Goal: Browse casually

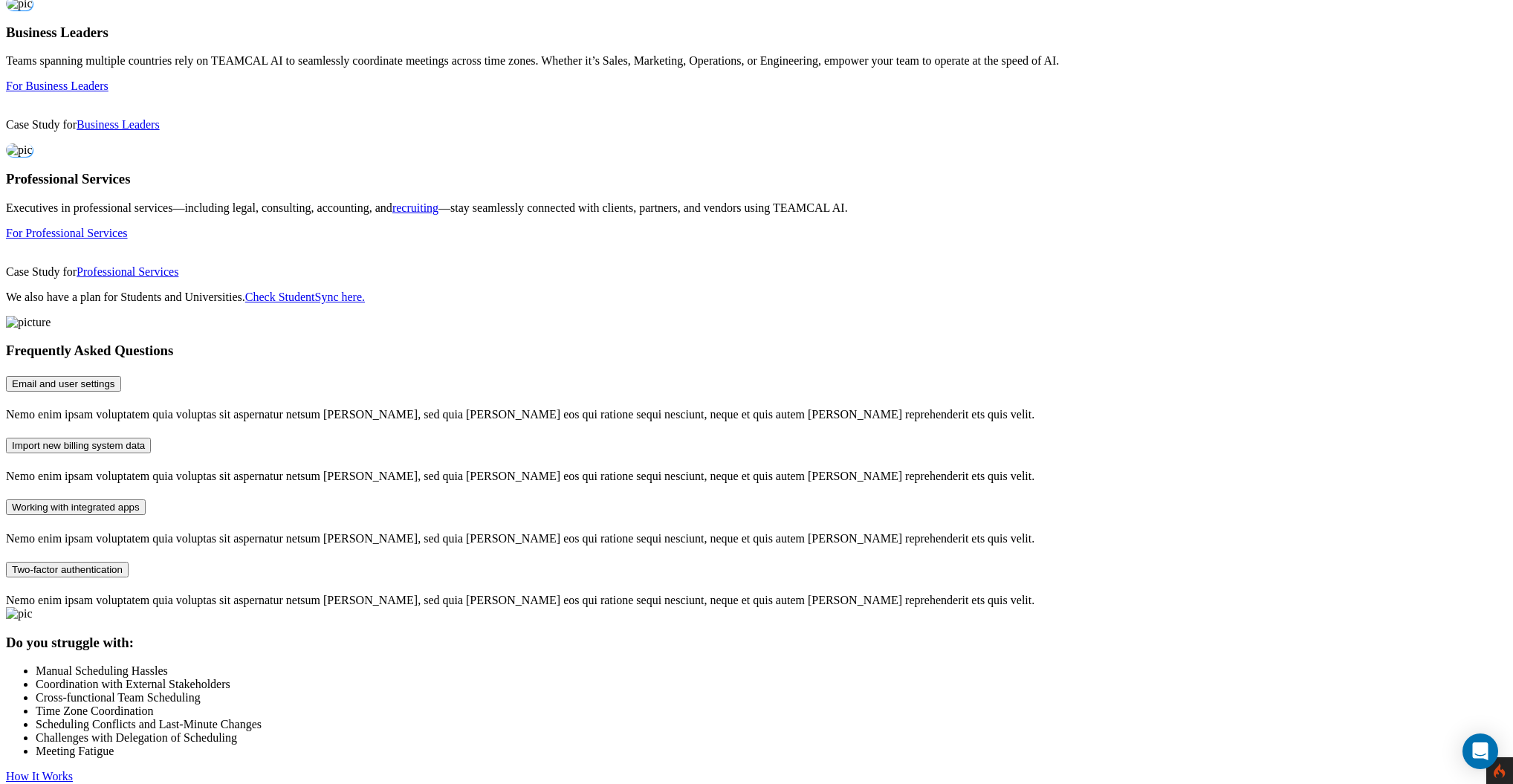
scroll to position [850, 0]
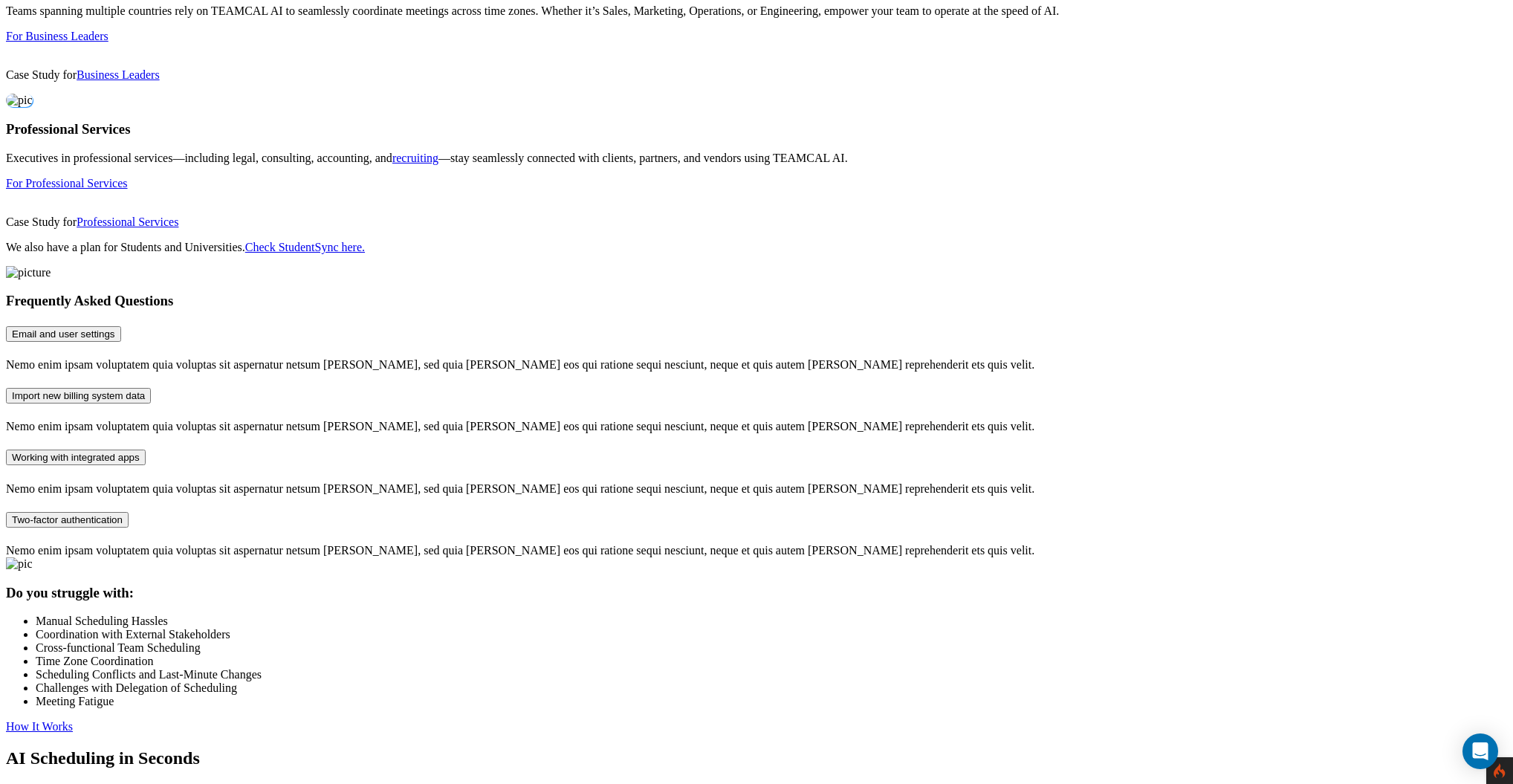
click at [365, 254] on link "Check StudentSync here." at bounding box center [304, 247] width 119 height 13
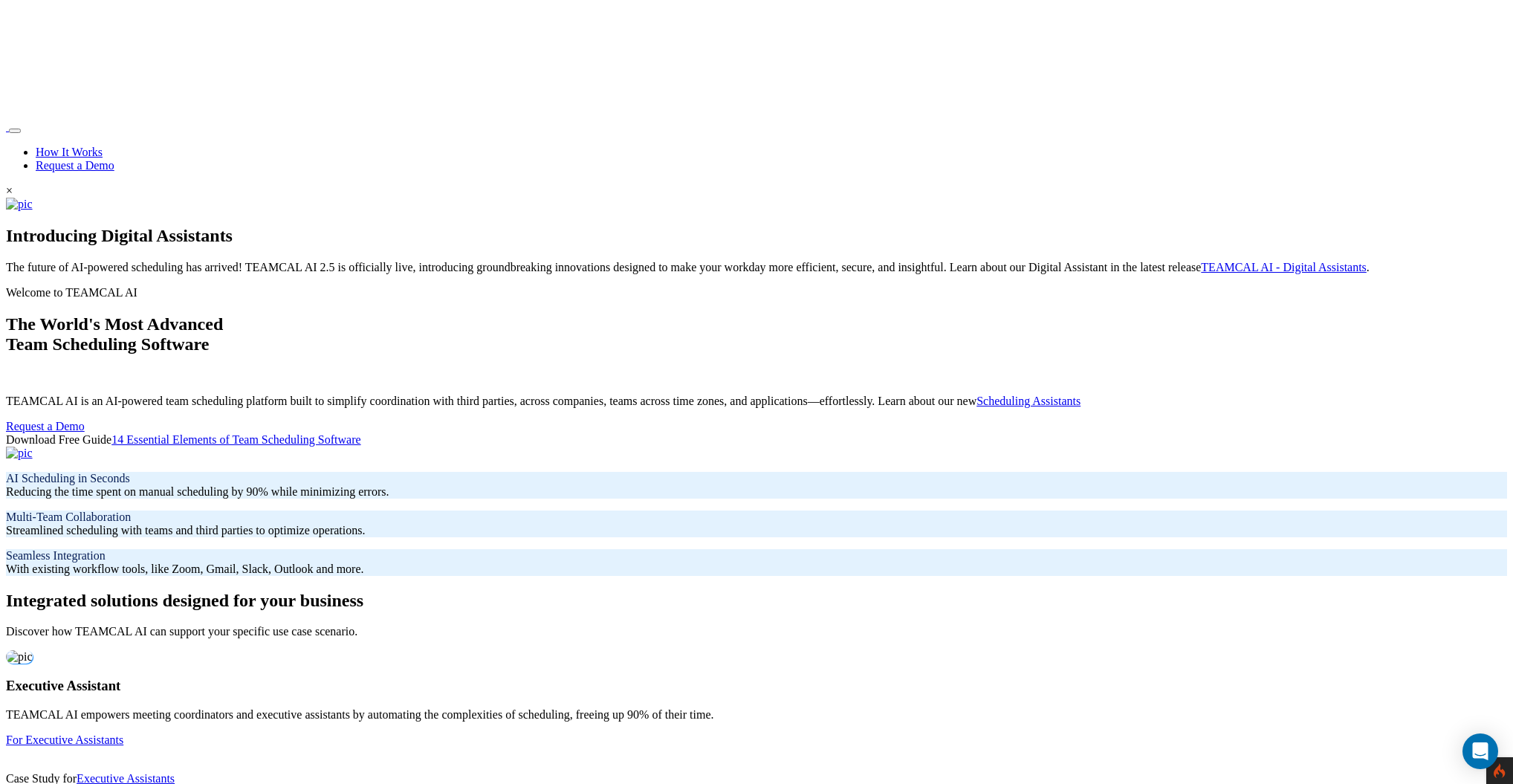
click at [33, 447] on img at bounding box center [19, 453] width 27 height 14
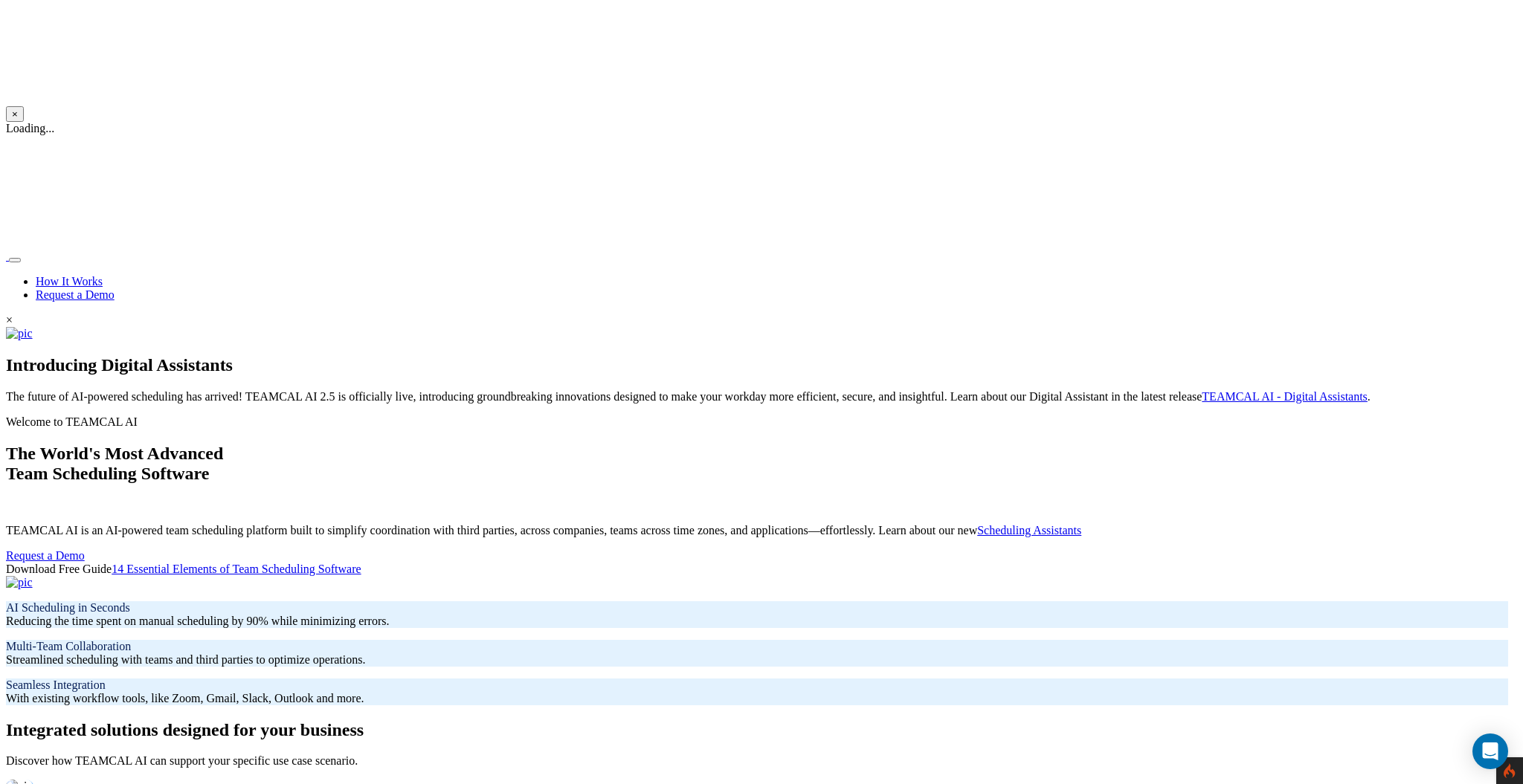
click at [24, 122] on button "×" at bounding box center [14, 114] width 18 height 15
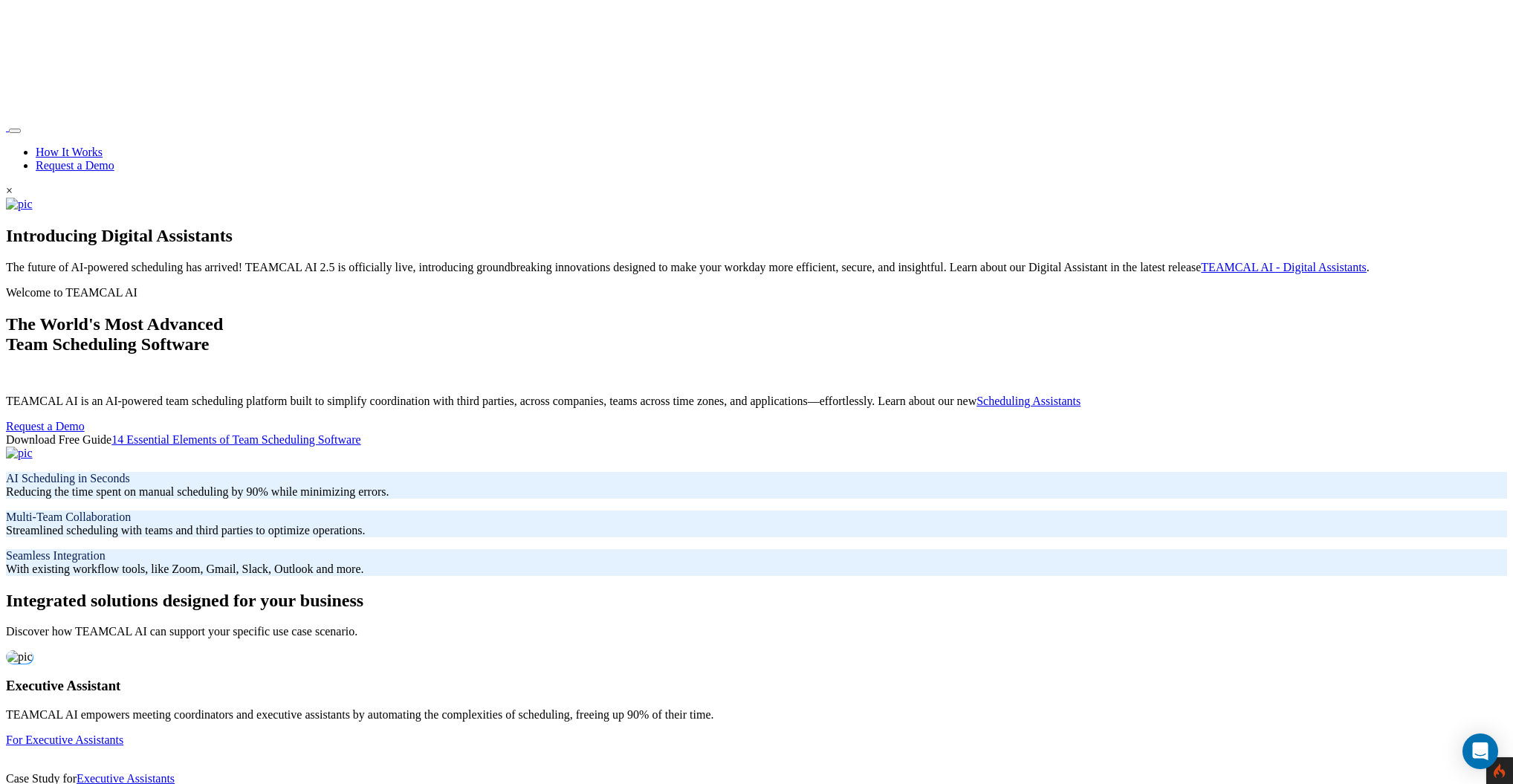
click at [1503, 774] on icon at bounding box center [1499, 771] width 11 height 15
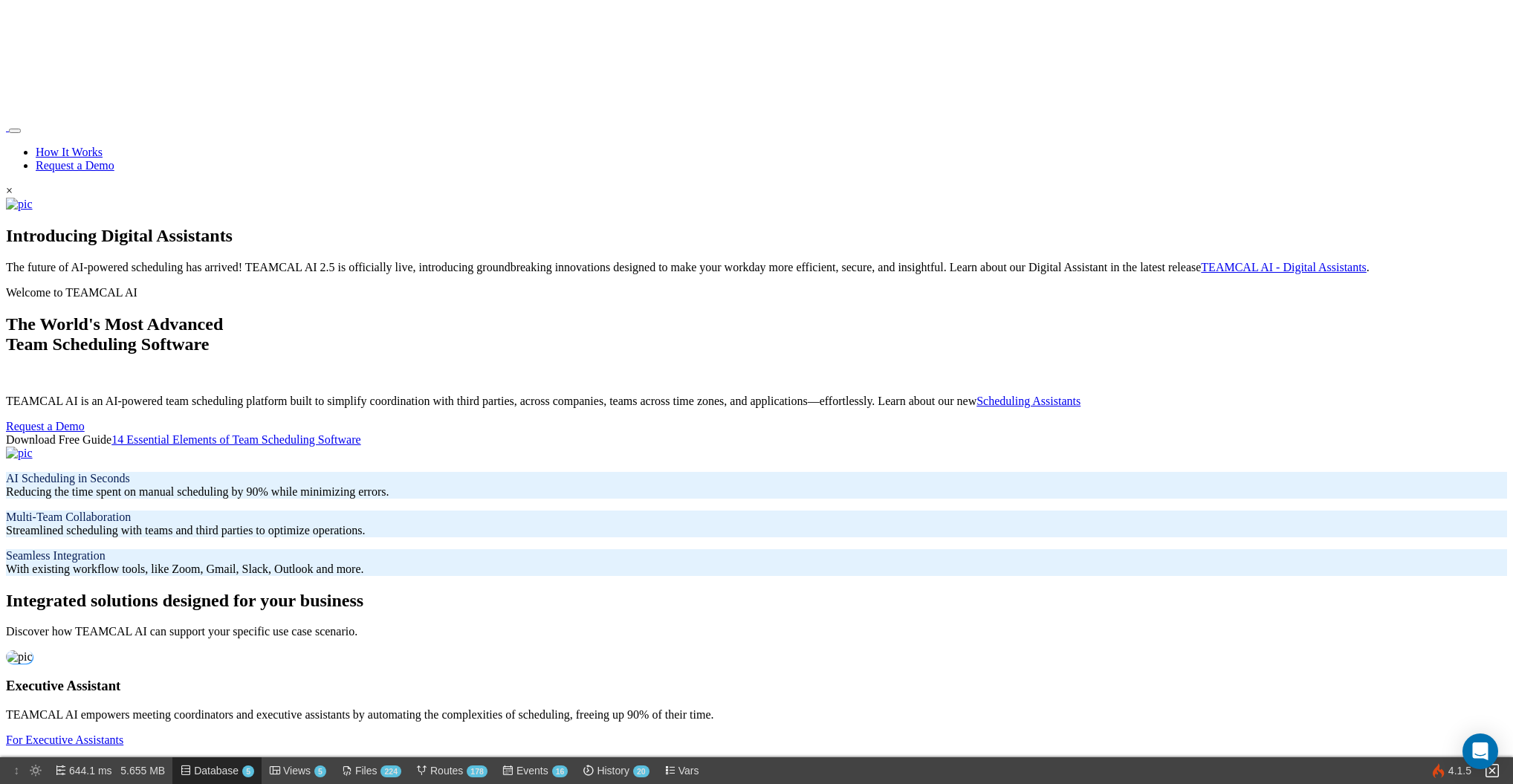
click at [222, 765] on span "Database 5" at bounding box center [223, 771] width 60 height 27
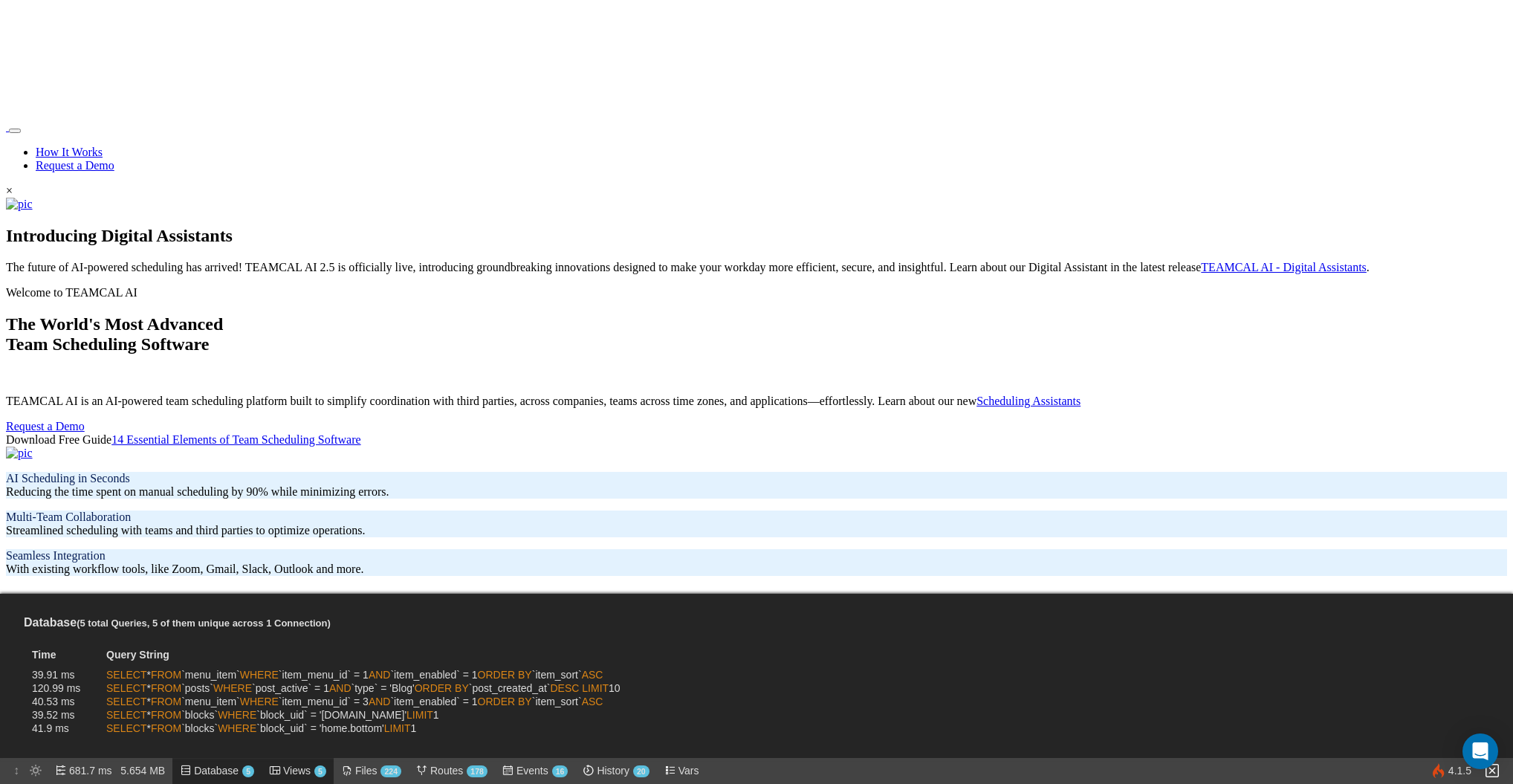
click at [312, 772] on span "Views 5" at bounding box center [304, 771] width 43 height 27
click at [299, 776] on span "Views 5" at bounding box center [304, 771] width 43 height 27
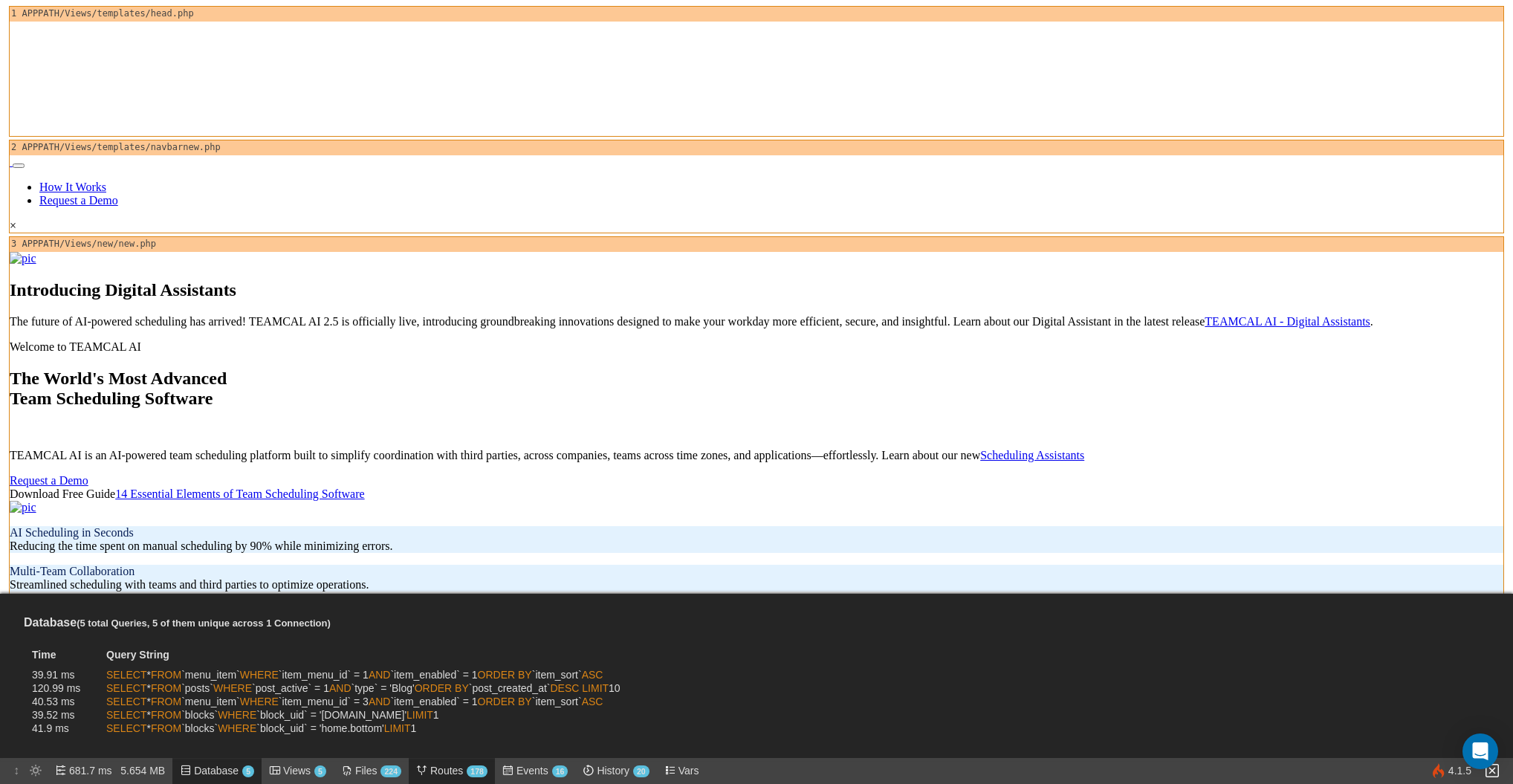
click at [470, 770] on span "Routes 178" at bounding box center [459, 771] width 58 height 27
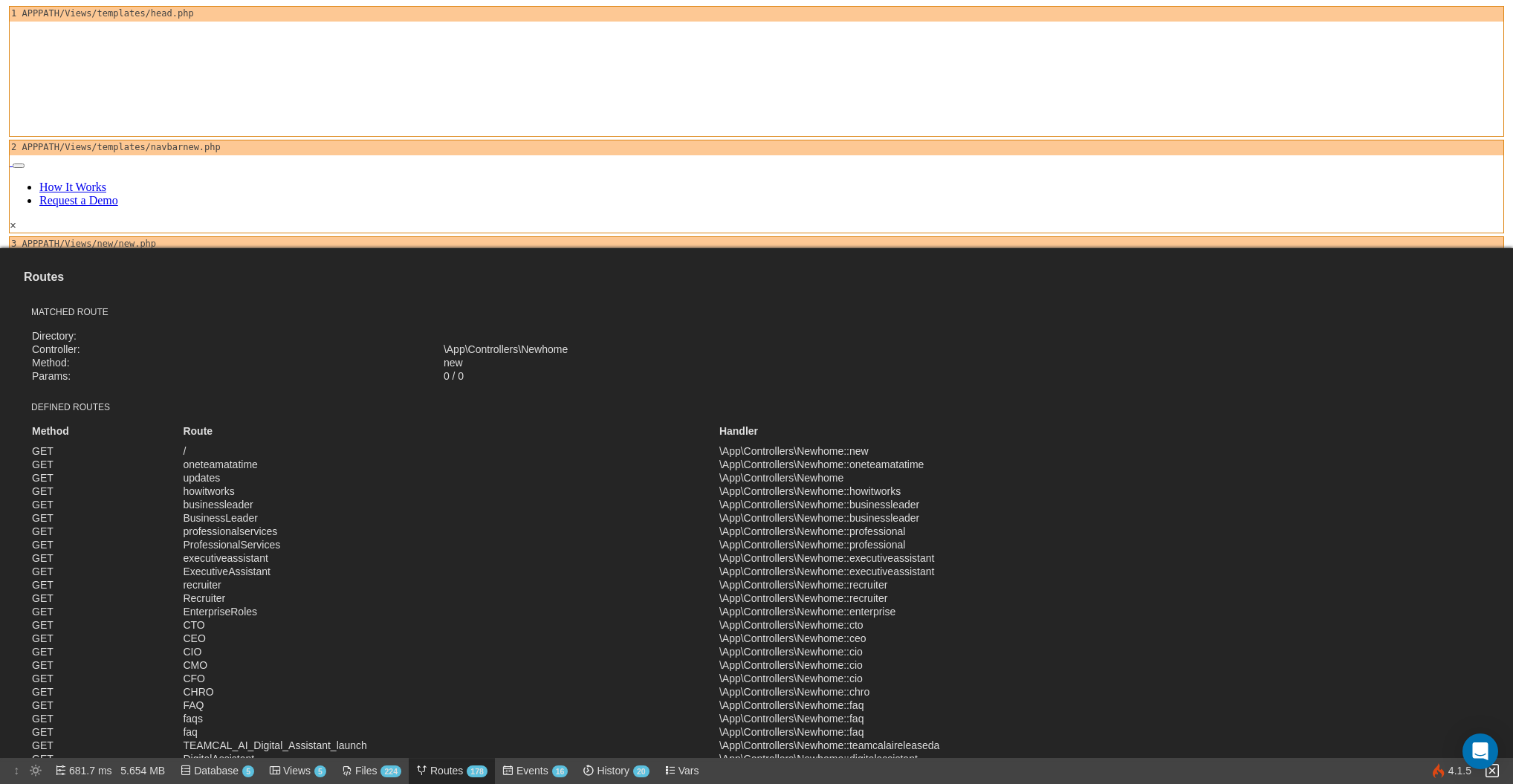
click at [470, 770] on span "Routes 178" at bounding box center [459, 771] width 58 height 27
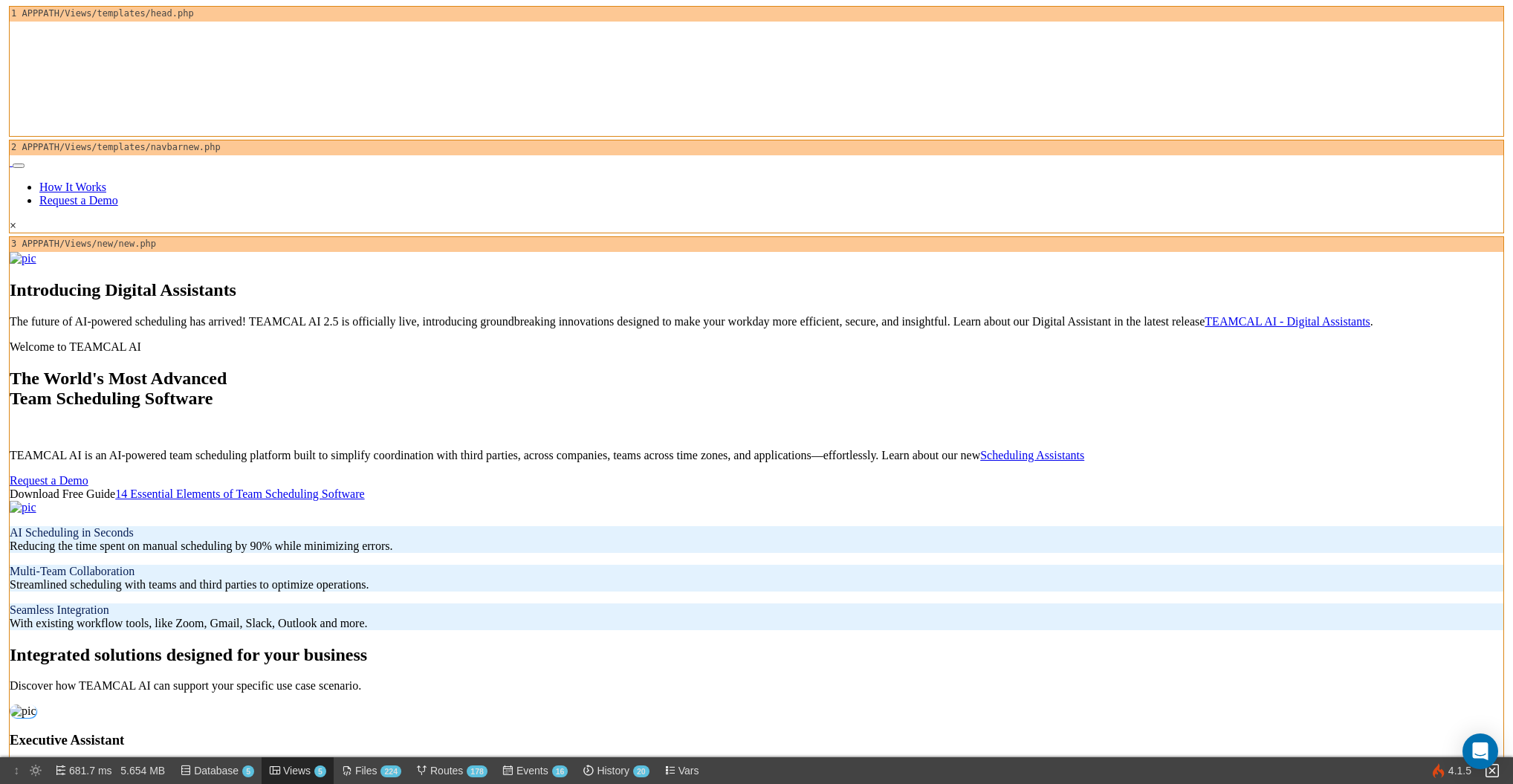
click at [303, 775] on span "Views 5" at bounding box center [304, 771] width 43 height 27
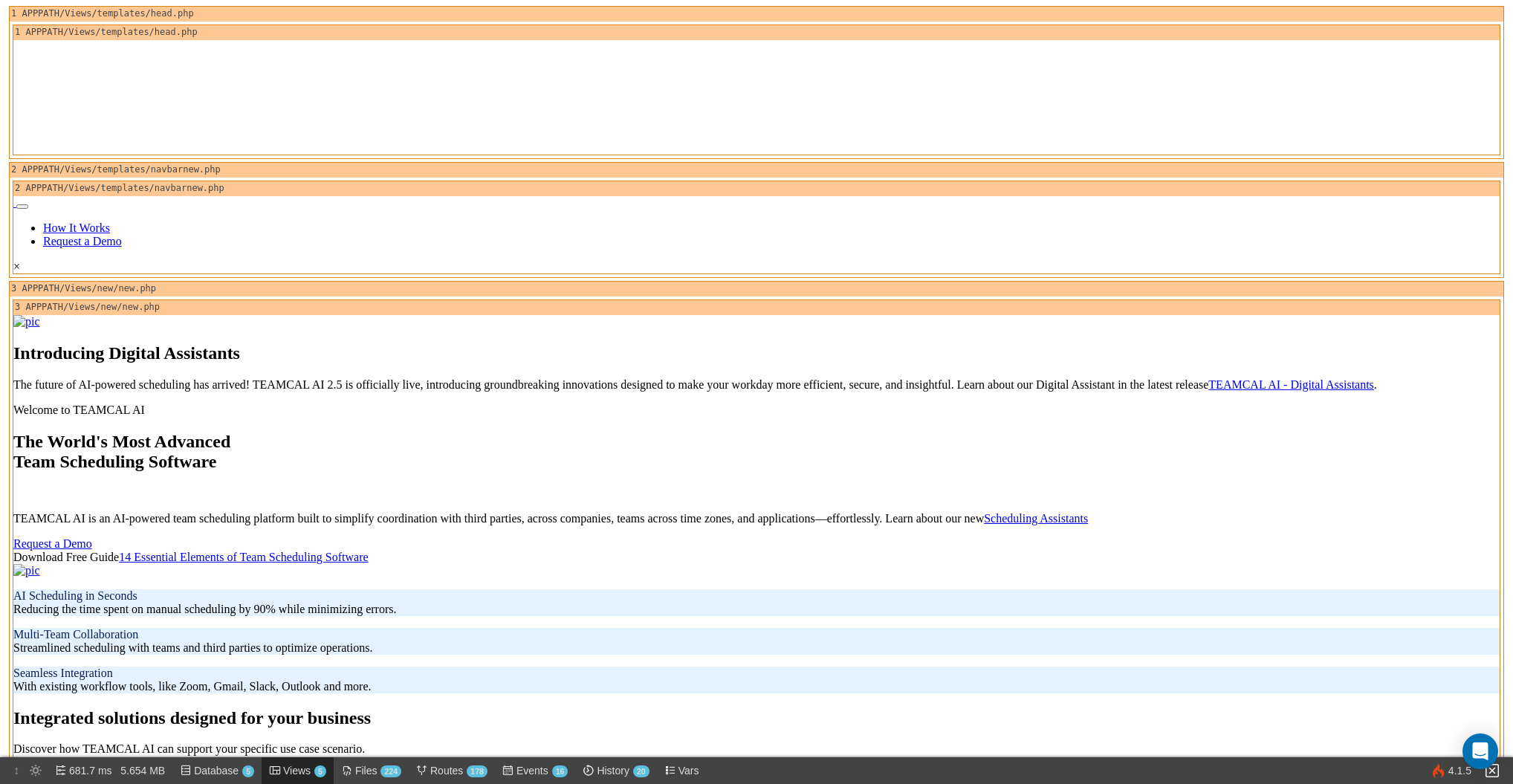
click at [280, 770] on img at bounding box center [275, 770] width 12 height 12
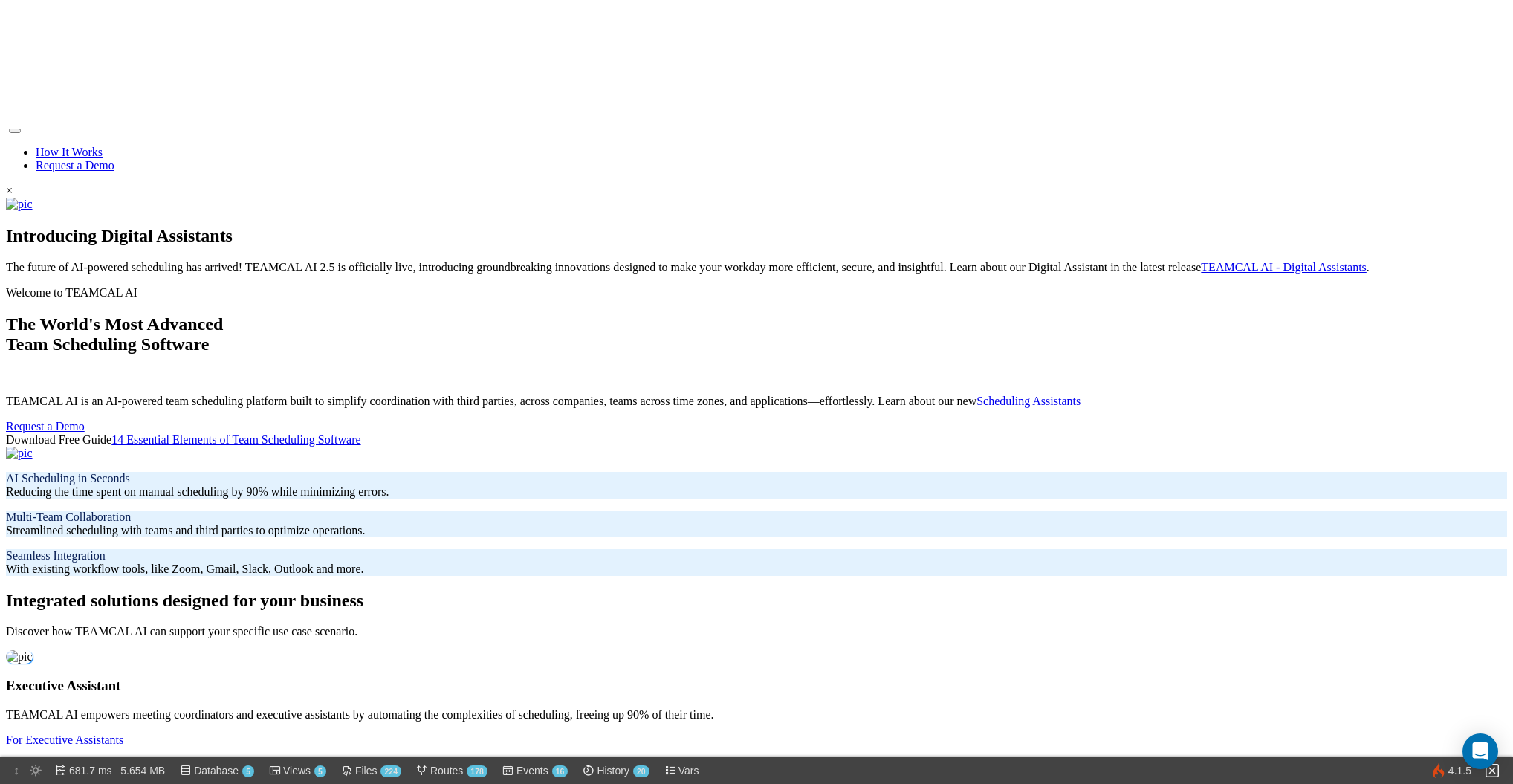
click at [280, 770] on img at bounding box center [275, 770] width 12 height 12
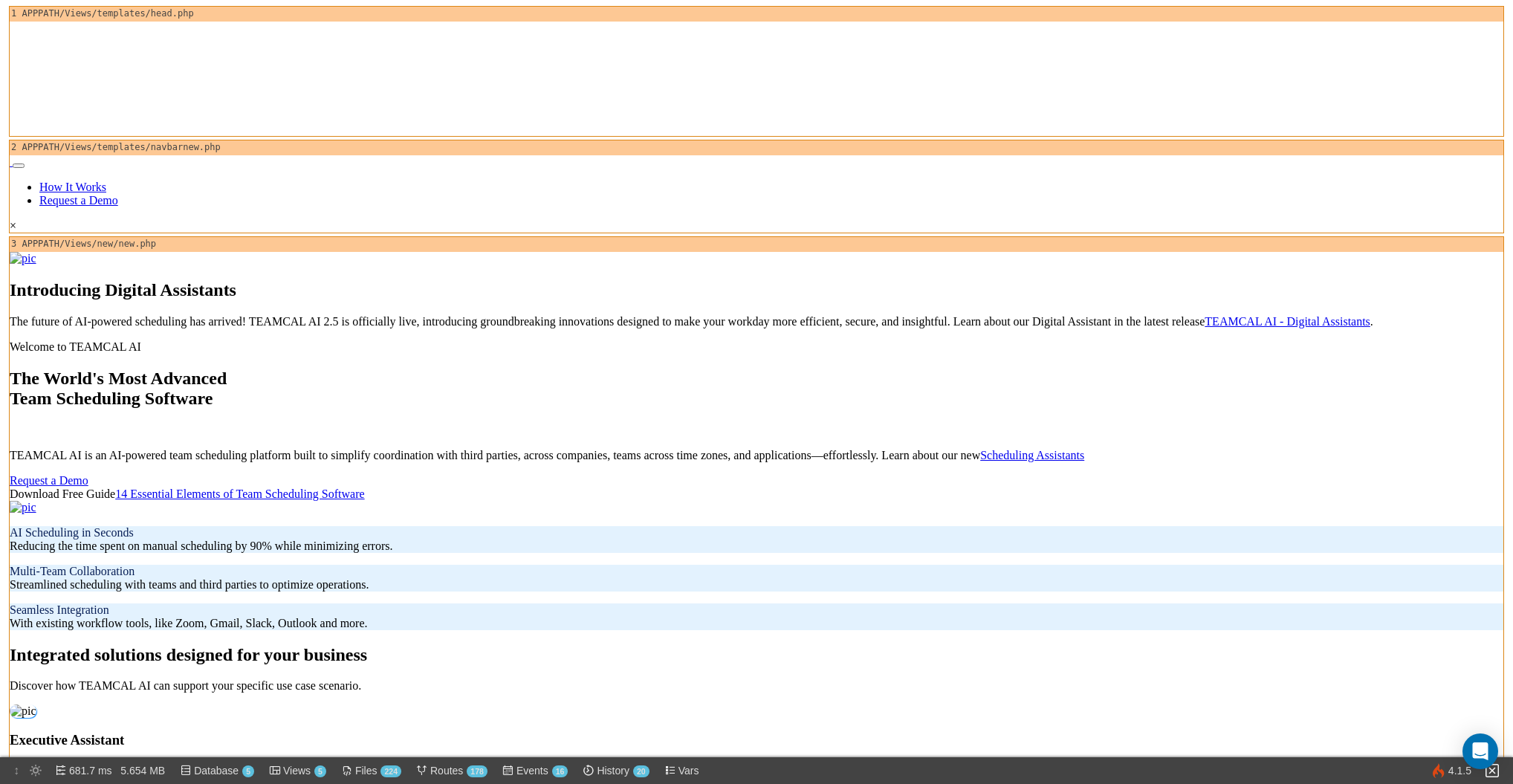
click at [280, 770] on img at bounding box center [275, 770] width 12 height 12
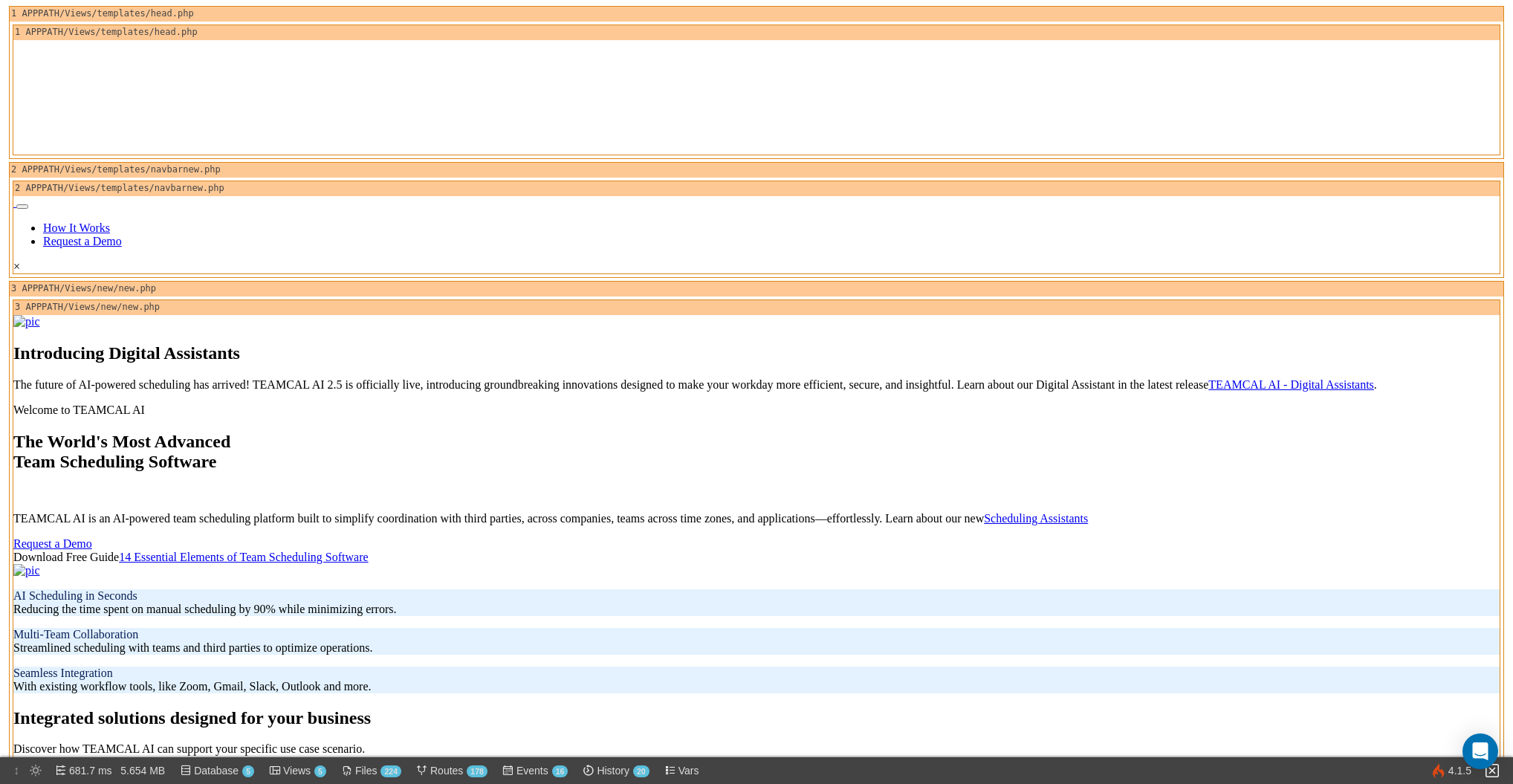
click at [280, 770] on img at bounding box center [275, 770] width 12 height 12
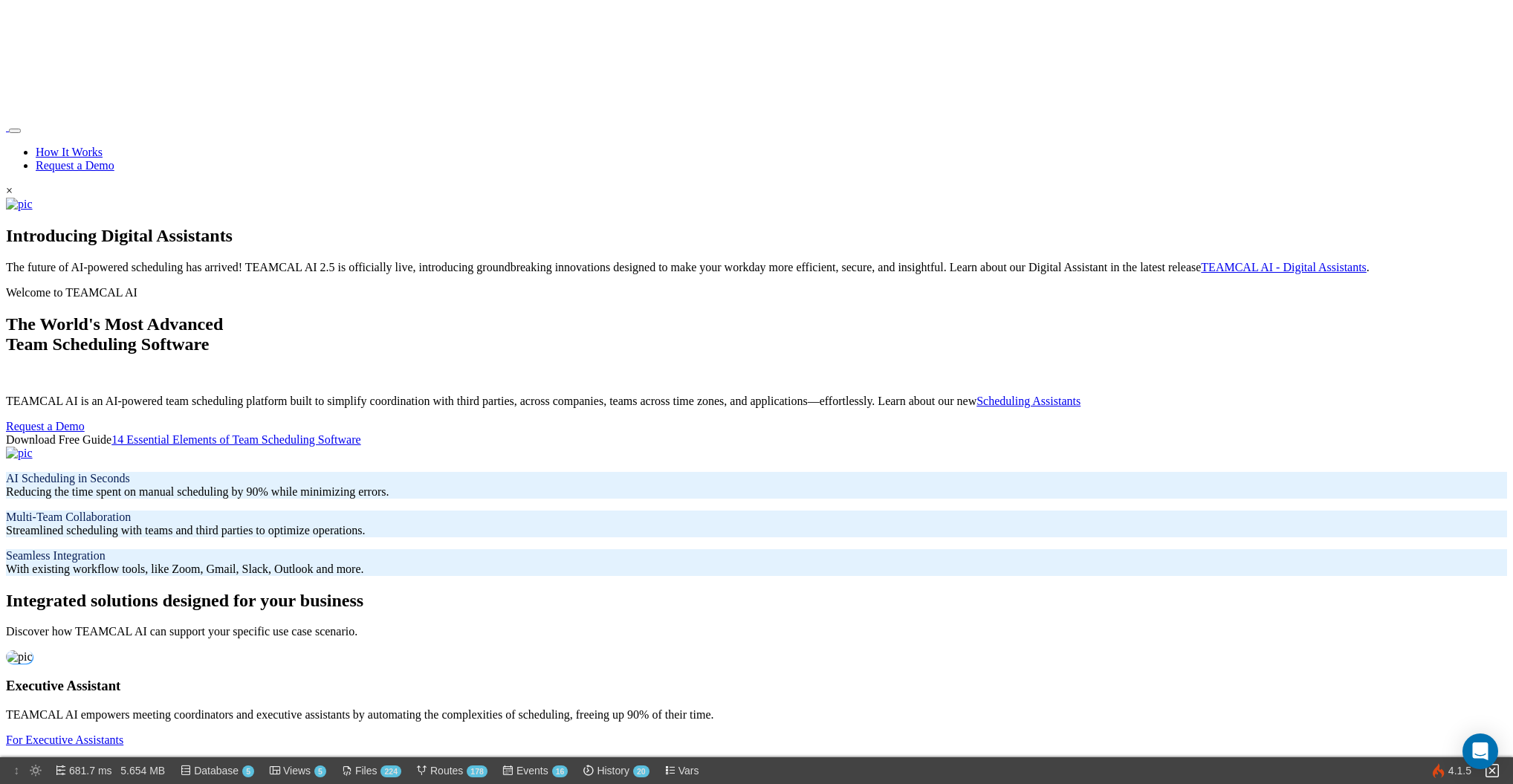
click at [280, 770] on img at bounding box center [275, 770] width 12 height 12
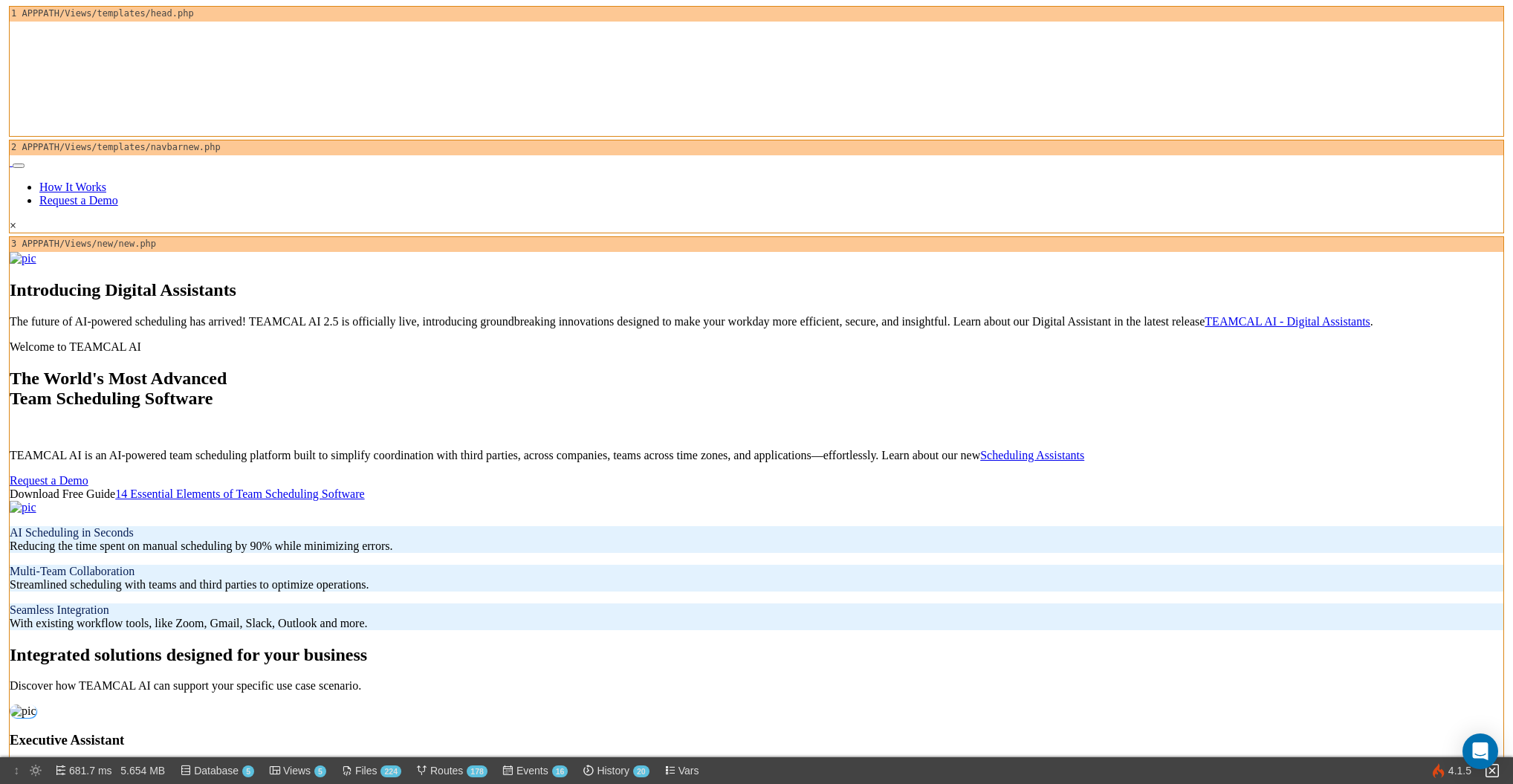
click at [280, 770] on img at bounding box center [275, 770] width 12 height 12
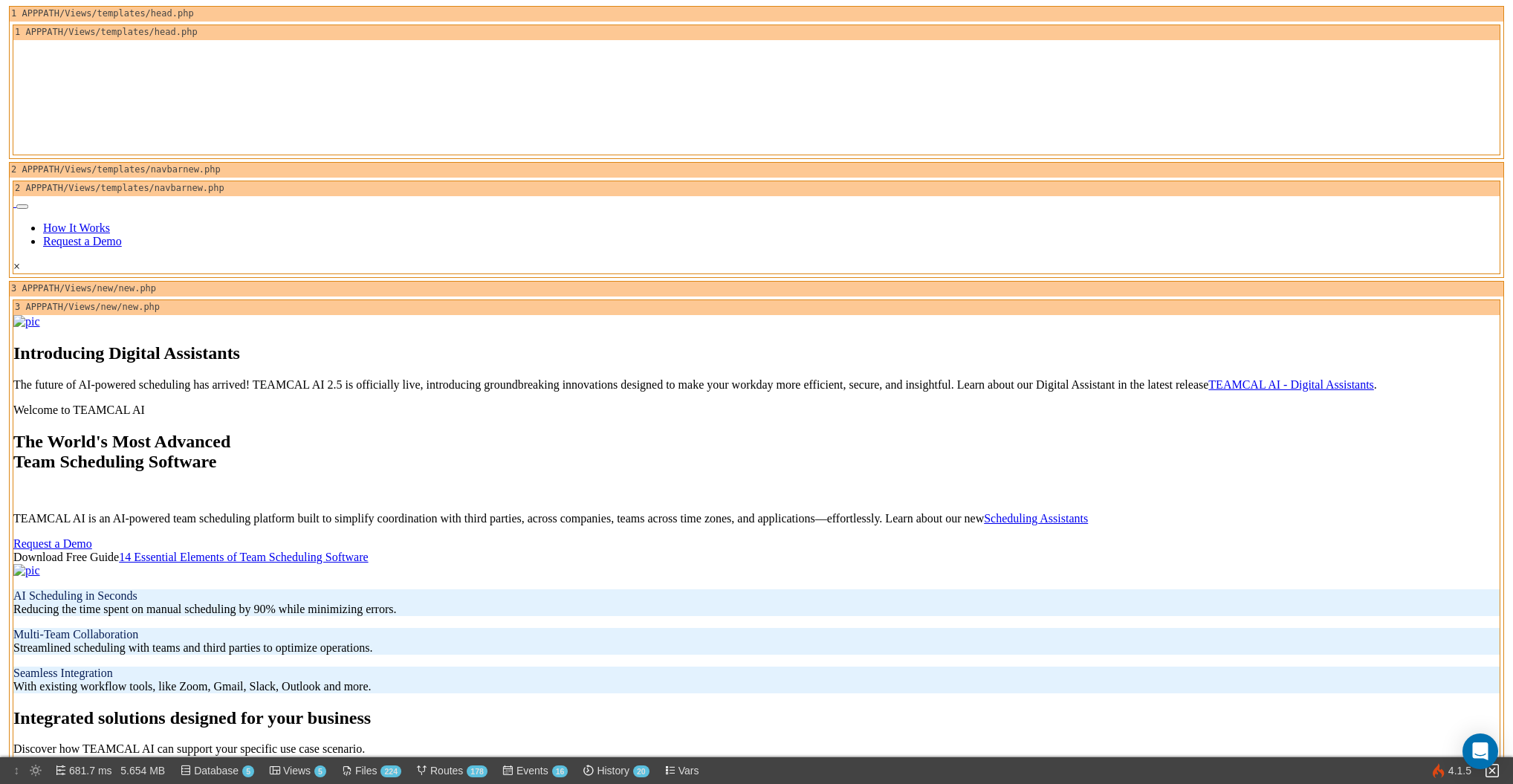
click at [280, 770] on img at bounding box center [275, 770] width 12 height 12
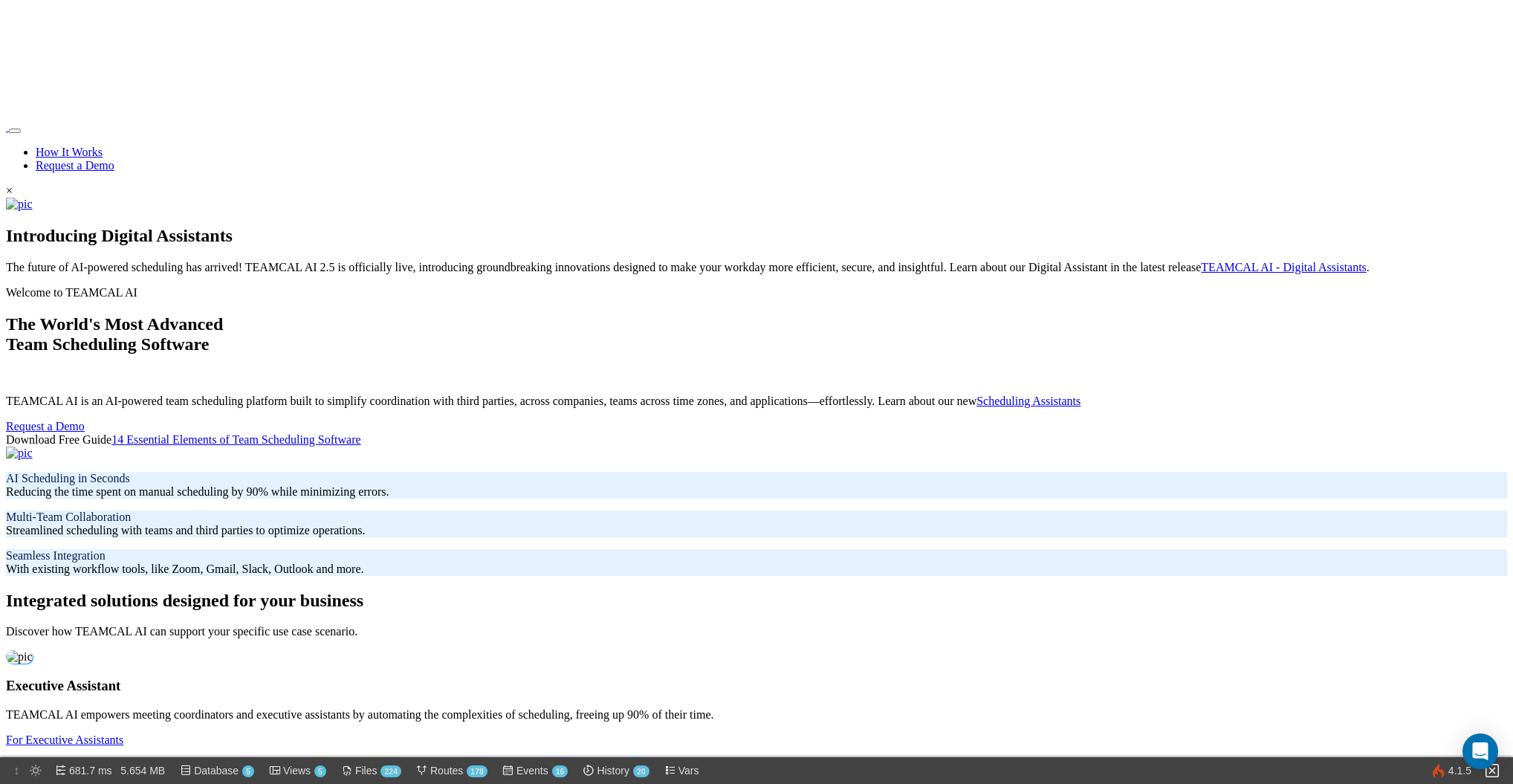
click at [280, 770] on img at bounding box center [275, 770] width 12 height 12
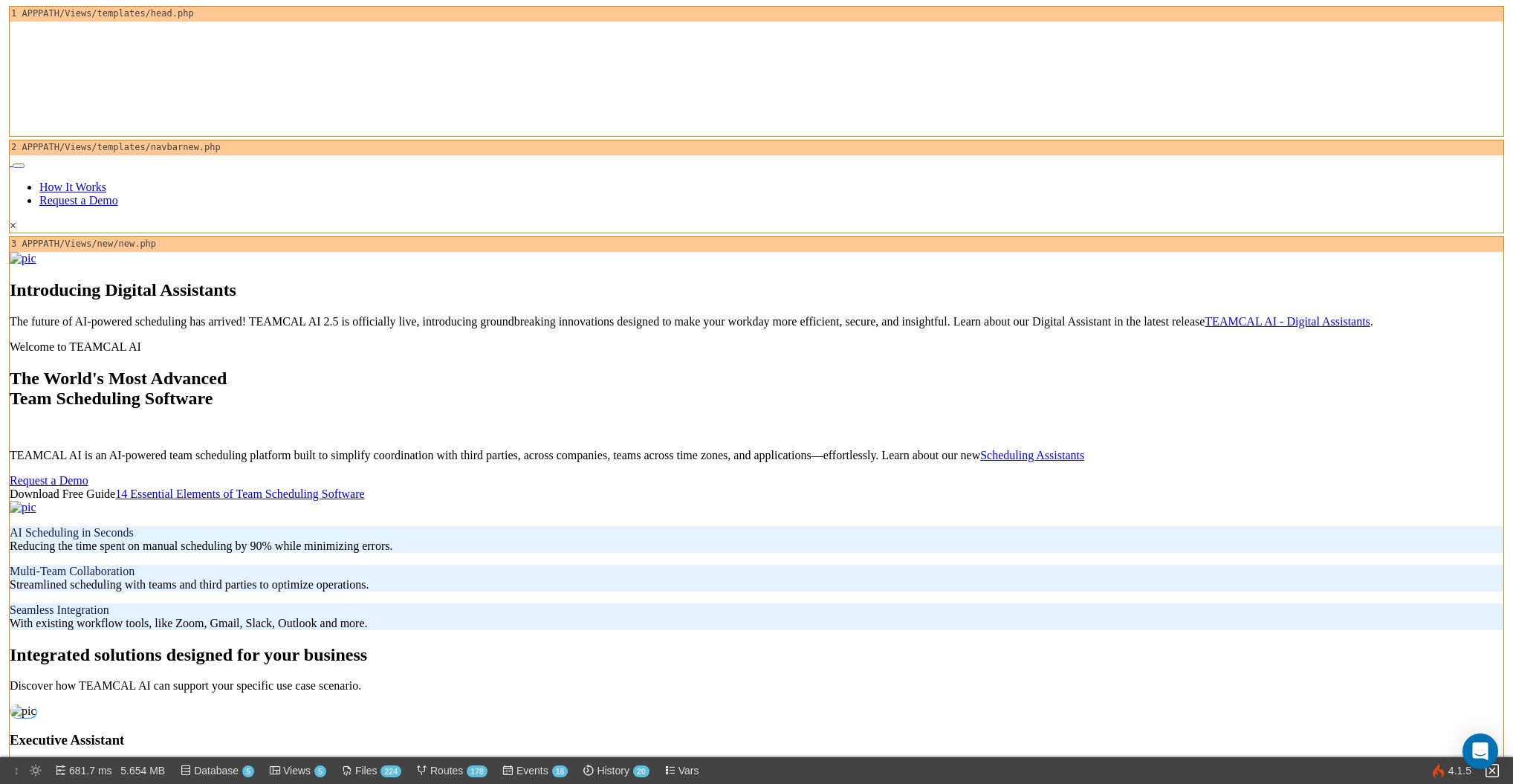
click at [30, 770] on link "🔅" at bounding box center [36, 771] width 24 height 27
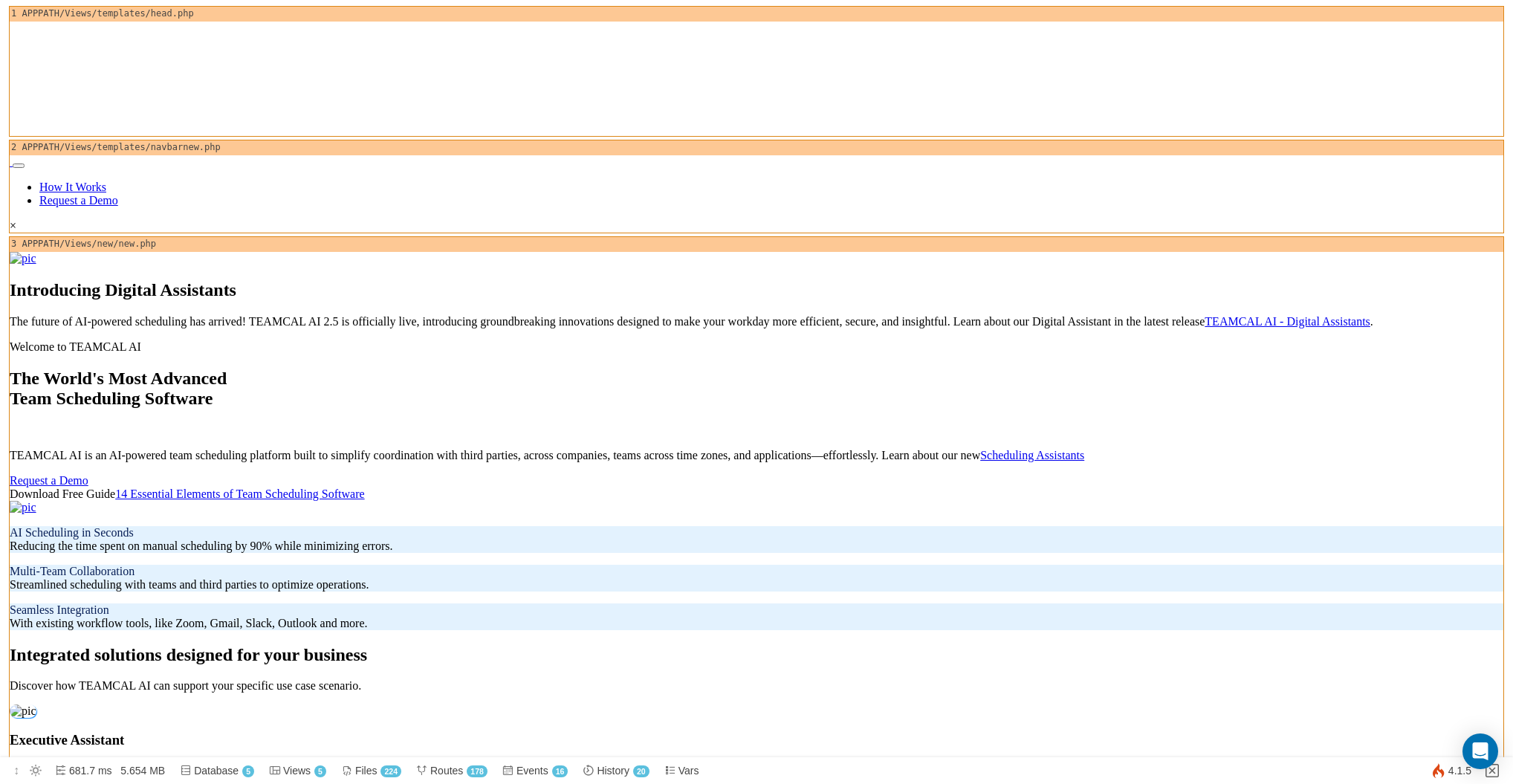
click at [32, 770] on link "🔅" at bounding box center [36, 771] width 24 height 27
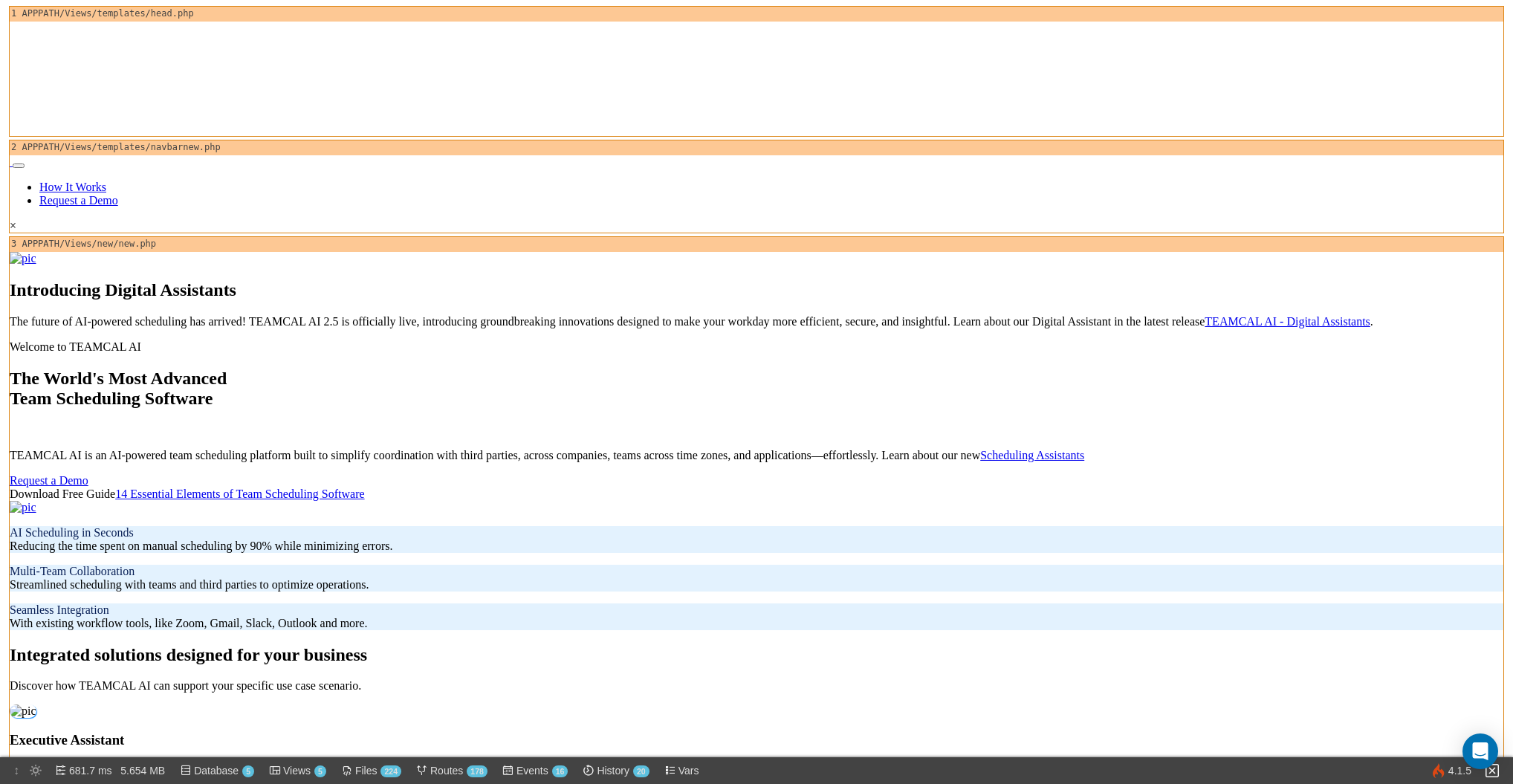
click at [20, 772] on link "↕" at bounding box center [17, 771] width 15 height 27
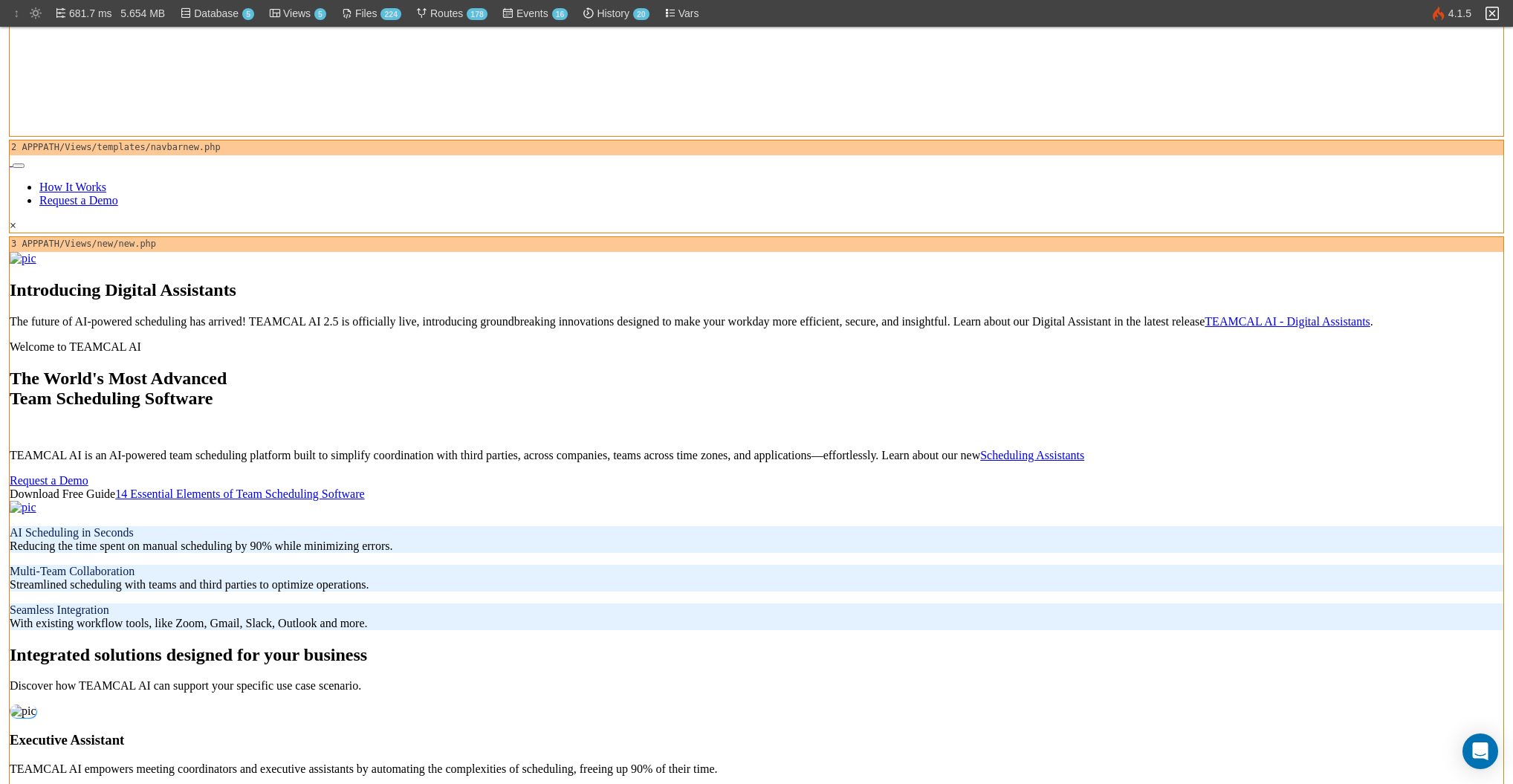
click at [19, 14] on link "↕" at bounding box center [17, 14] width 15 height 27
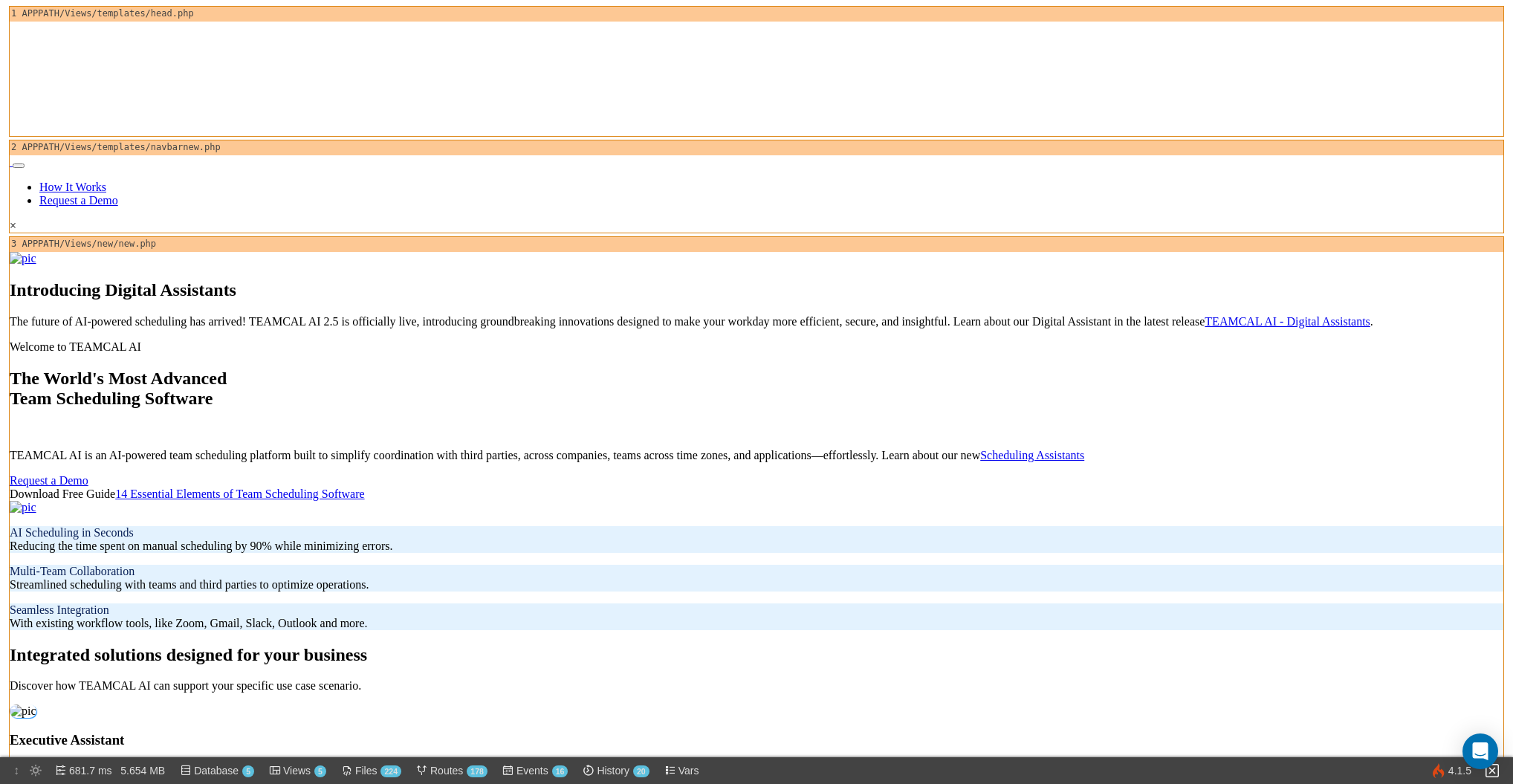
click at [169, 140] on div "2 APPPATH/Views/templates/navbarnew.php" at bounding box center [756, 148] width 1494 height 15
click at [166, 15] on div "1 APPPATH/Views/templates/head.php" at bounding box center [756, 14] width 1494 height 15
